Goal: Complete application form

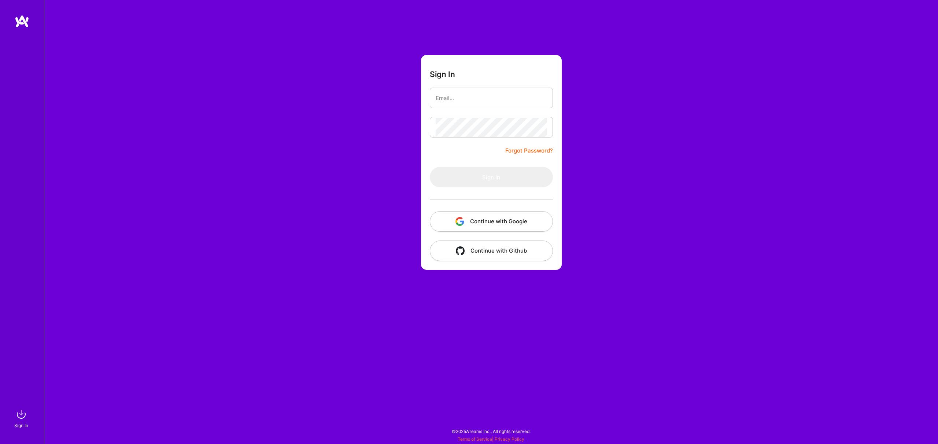
click at [509, 227] on button "Continue with Google" at bounding box center [491, 221] width 123 height 21
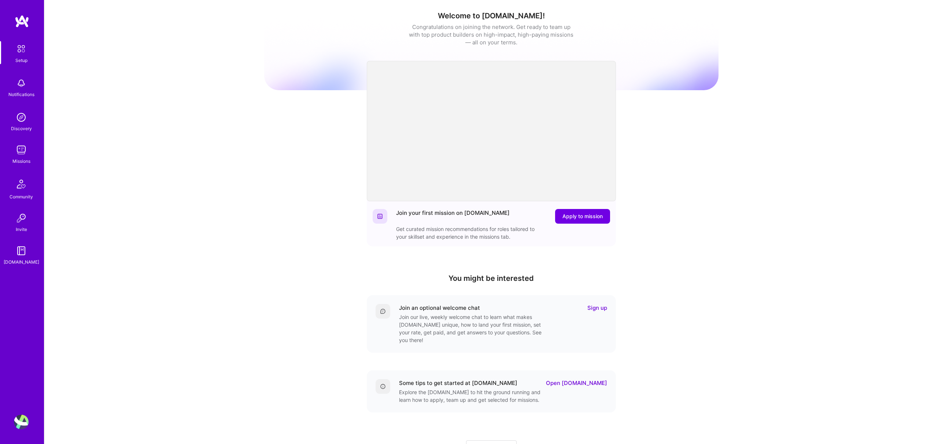
click at [23, 151] on img at bounding box center [21, 149] width 15 height 15
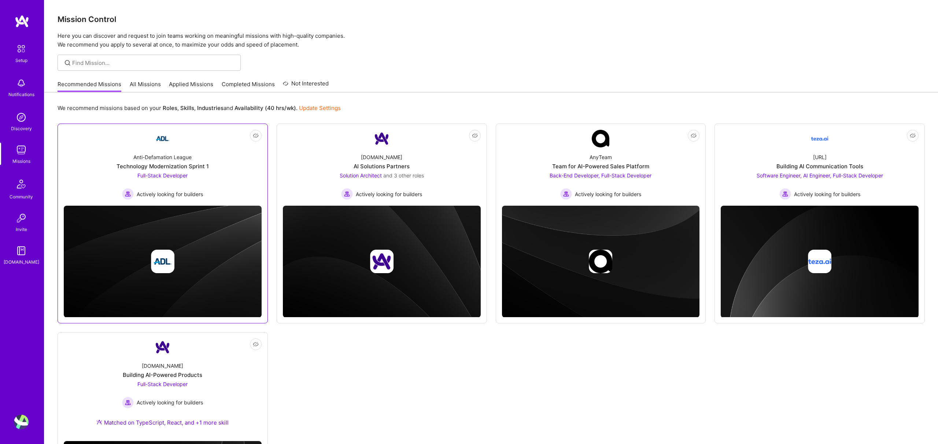
click at [176, 148] on div "Anti-Defamation League Technology Modernization Sprint 1 Full-Stack Developer A…" at bounding box center [163, 173] width 198 height 52
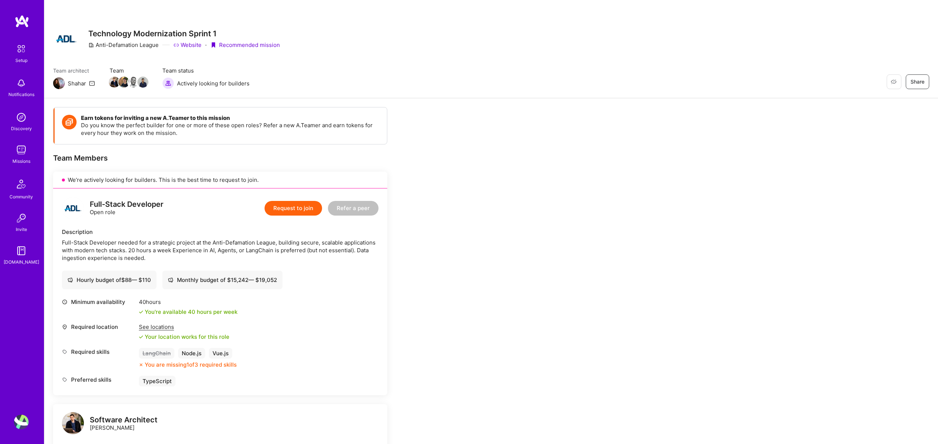
click at [301, 207] on button "Request to join" at bounding box center [293, 208] width 58 height 15
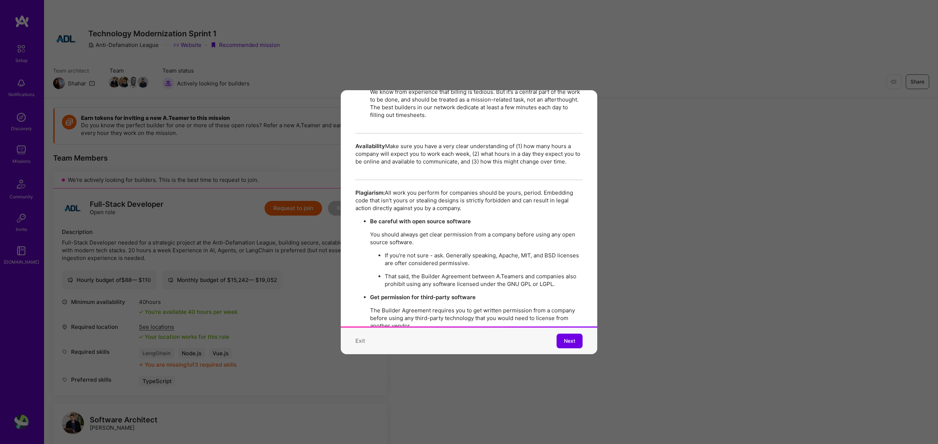
scroll to position [1256, 0]
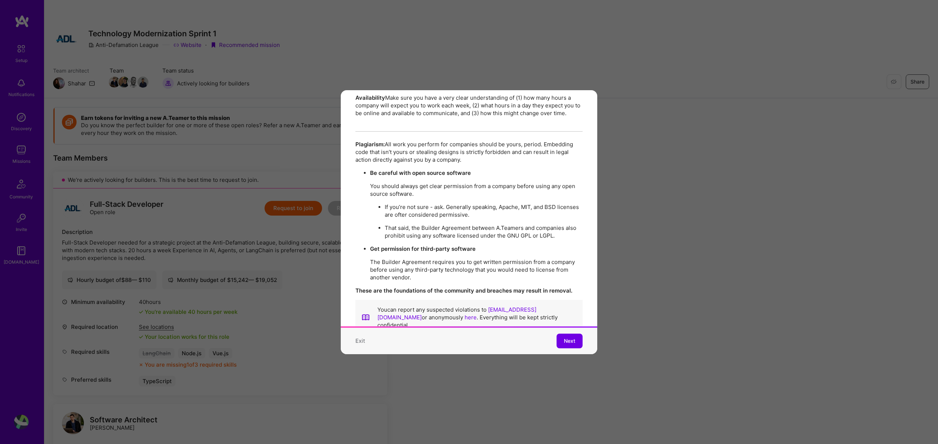
click at [565, 338] on span "Next" at bounding box center [569, 340] width 11 height 7
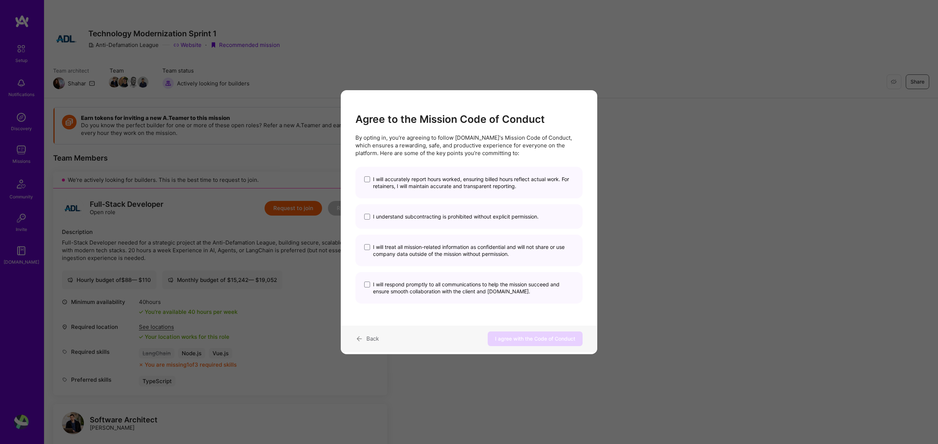
scroll to position [0, 0]
click at [450, 178] on span "I will accurately report hours worked, ensuring billed hours reflect actual wor…" at bounding box center [473, 182] width 201 height 14
click at [0, 0] on input "I will accurately report hours worked, ensuring billed hours reflect actual wor…" at bounding box center [0, 0] width 0 height 0
click at [434, 218] on span "I understand subcontracting is prohibited without explicit permission." at bounding box center [456, 216] width 166 height 7
click at [0, 0] on input "I understand subcontracting is prohibited without explicit permission." at bounding box center [0, 0] width 0 height 0
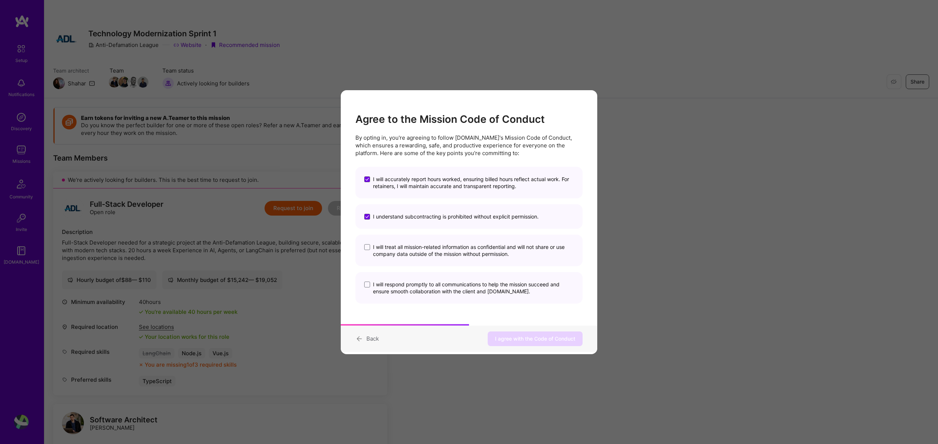
click at [434, 249] on span "I will treat all mission-related information as confidential and will not share…" at bounding box center [473, 250] width 201 height 14
click at [0, 0] on input "I will treat all mission-related information as confidential and will not share…" at bounding box center [0, 0] width 0 height 0
click at [435, 287] on span "I will respond promptly to all communications to help the mission succeed and e…" at bounding box center [473, 288] width 201 height 14
click at [0, 0] on input "I will respond promptly to all communications to help the mission succeed and e…" at bounding box center [0, 0] width 0 height 0
click at [516, 334] on button "I agree with the Code of Conduct" at bounding box center [535, 338] width 95 height 15
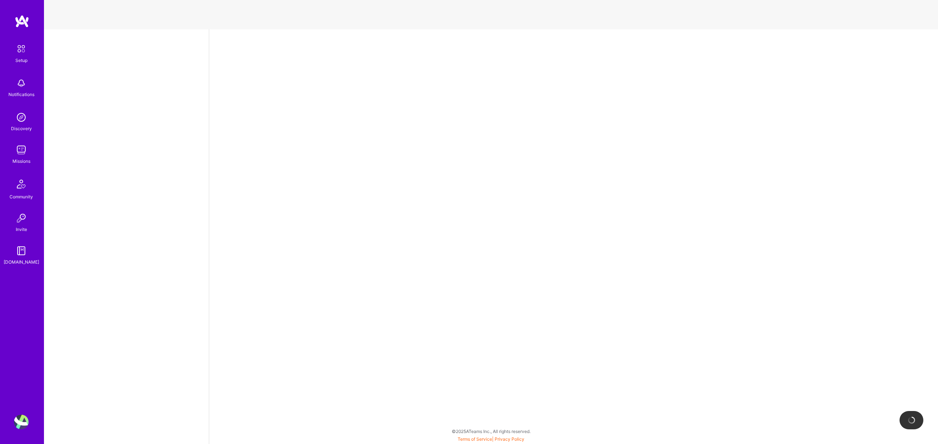
select select "PT"
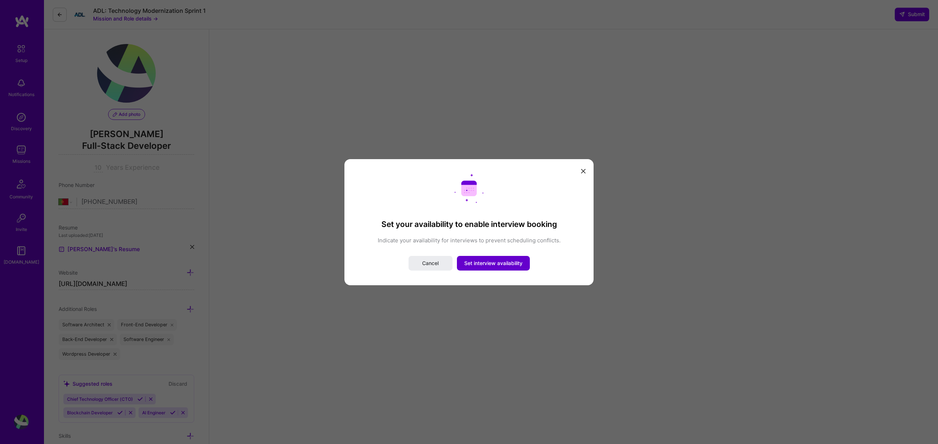
click at [497, 261] on span "Set interview availability" at bounding box center [493, 262] width 58 height 7
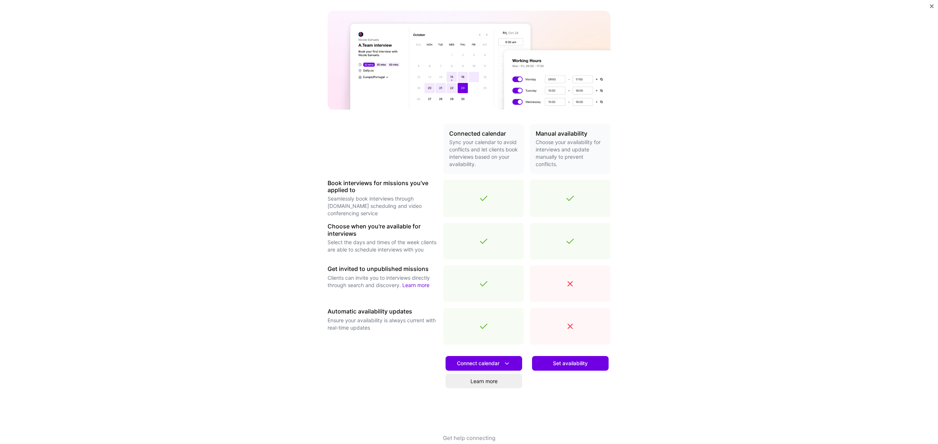
scroll to position [61, 0]
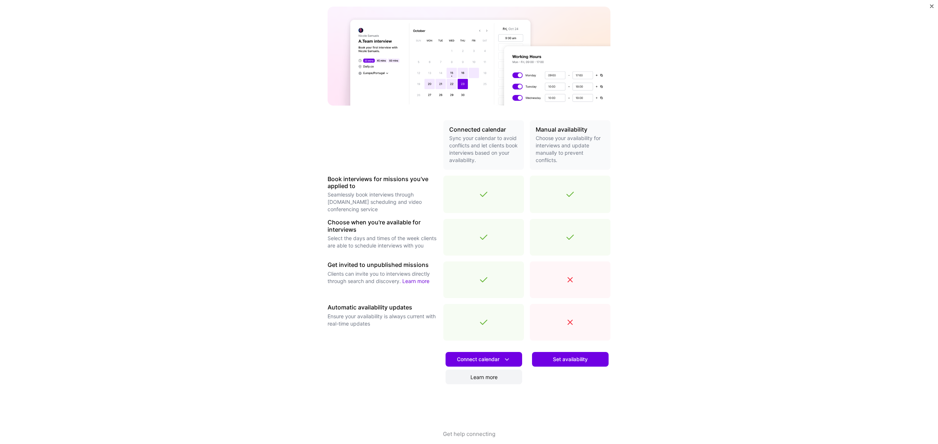
click at [488, 377] on link "Learn more" at bounding box center [483, 376] width 77 height 15
click at [507, 361] on icon at bounding box center [507, 359] width 8 height 8
click at [716, 322] on div "Make interview scheduling effortless Choose how you want clients to schedule in…" at bounding box center [469, 222] width 938 height 444
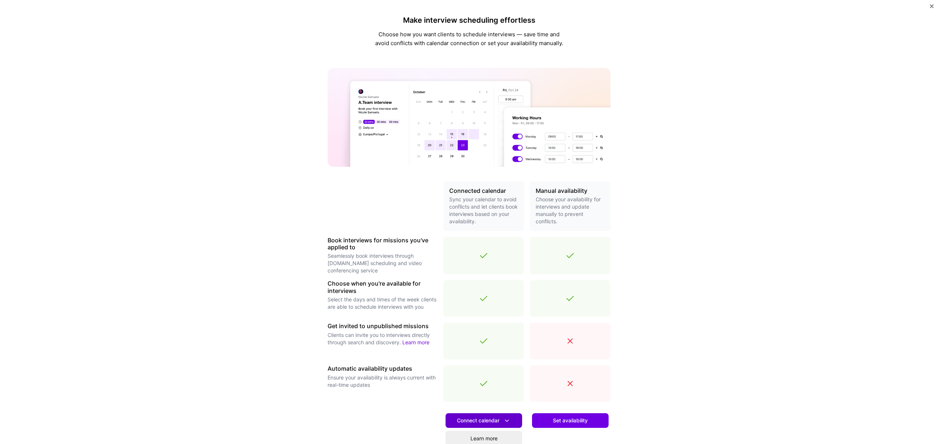
click at [497, 420] on span "Connect calendar" at bounding box center [484, 420] width 54 height 8
click at [473, 437] on button "Google calendar" at bounding box center [474, 440] width 95 height 19
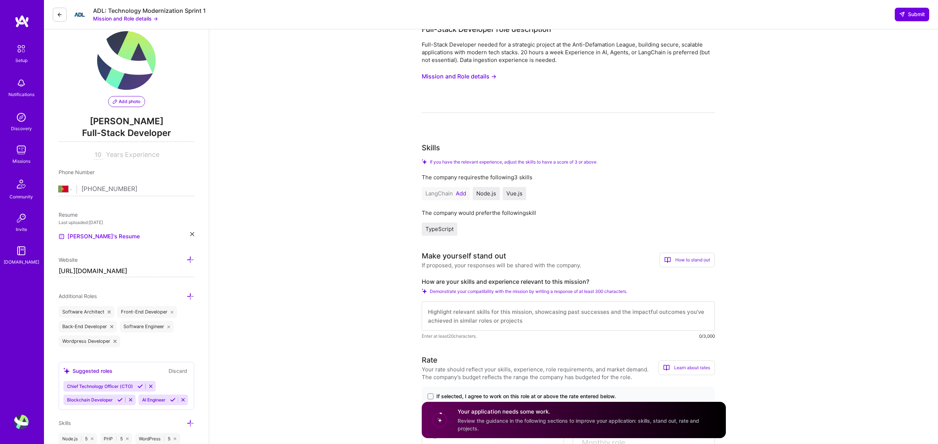
scroll to position [17, 0]
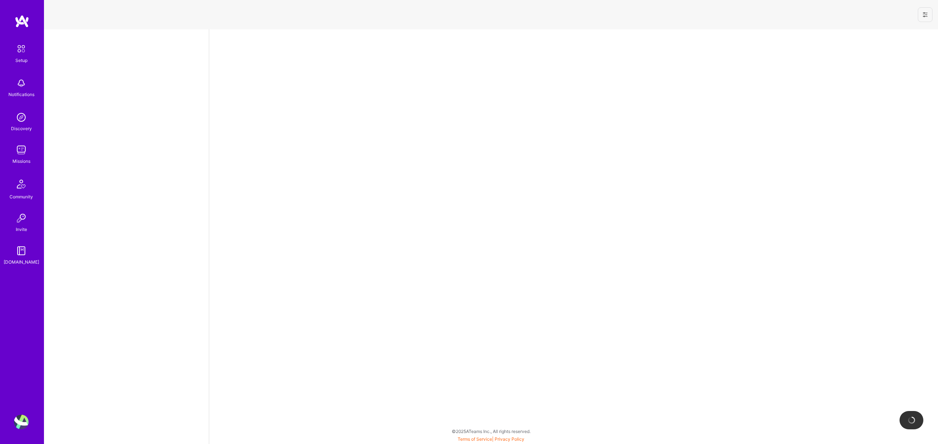
select select "PT"
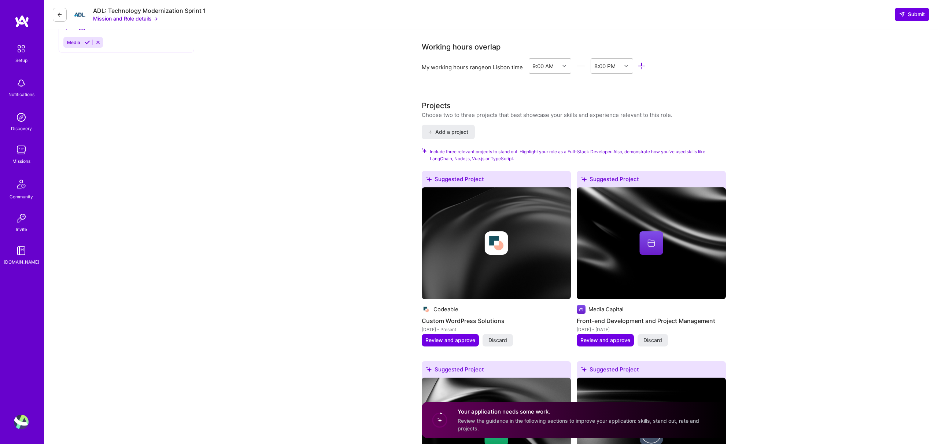
scroll to position [711, 0]
